Goal: Task Accomplishment & Management: Use online tool/utility

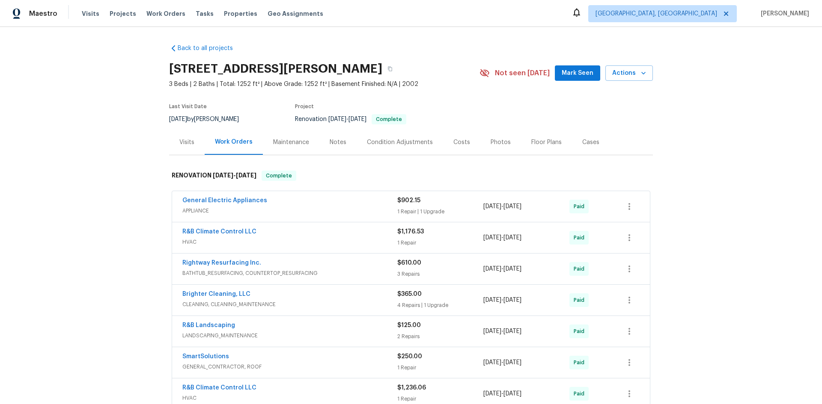
click at [186, 146] on div "Visits" at bounding box center [186, 142] width 15 height 9
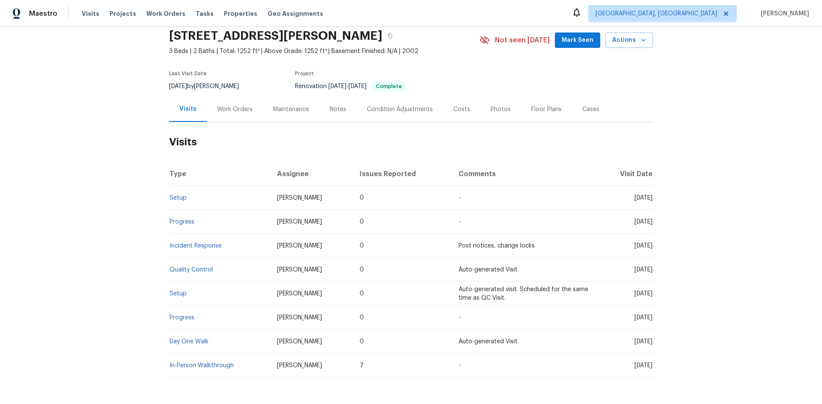
scroll to position [71, 0]
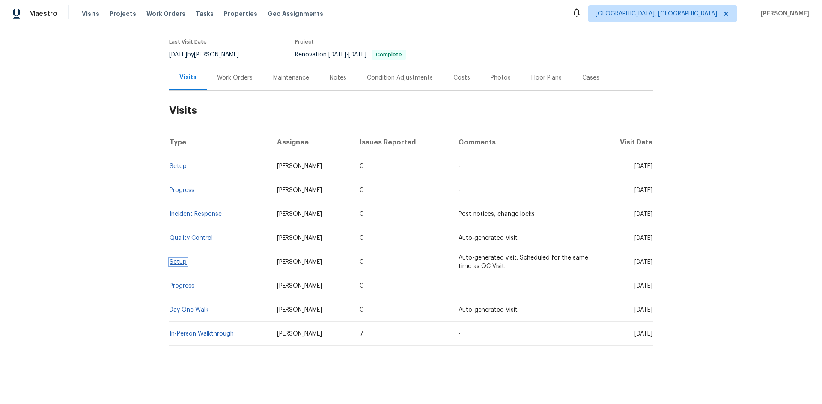
click at [175, 259] on link "Setup" at bounding box center [177, 262] width 17 height 6
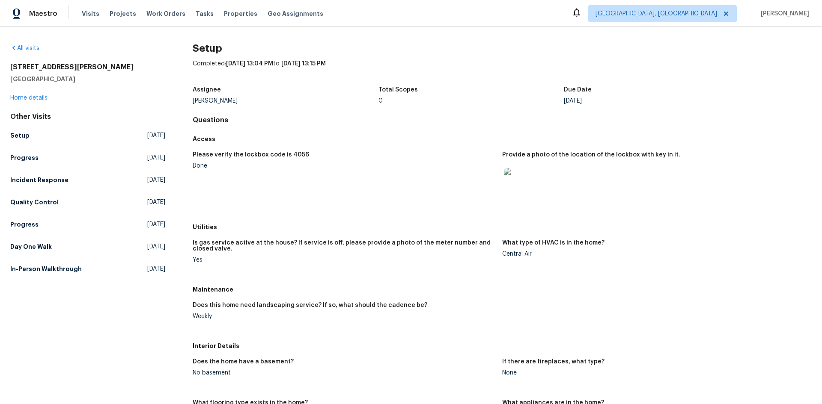
click at [521, 184] on img at bounding box center [517, 181] width 27 height 27
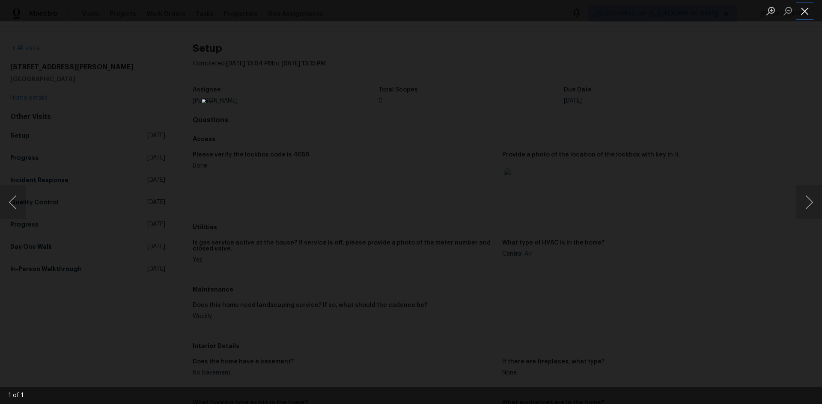
click at [799, 15] on button "Close lightbox" at bounding box center [804, 10] width 17 height 15
